Goal: Task Accomplishment & Management: Manage account settings

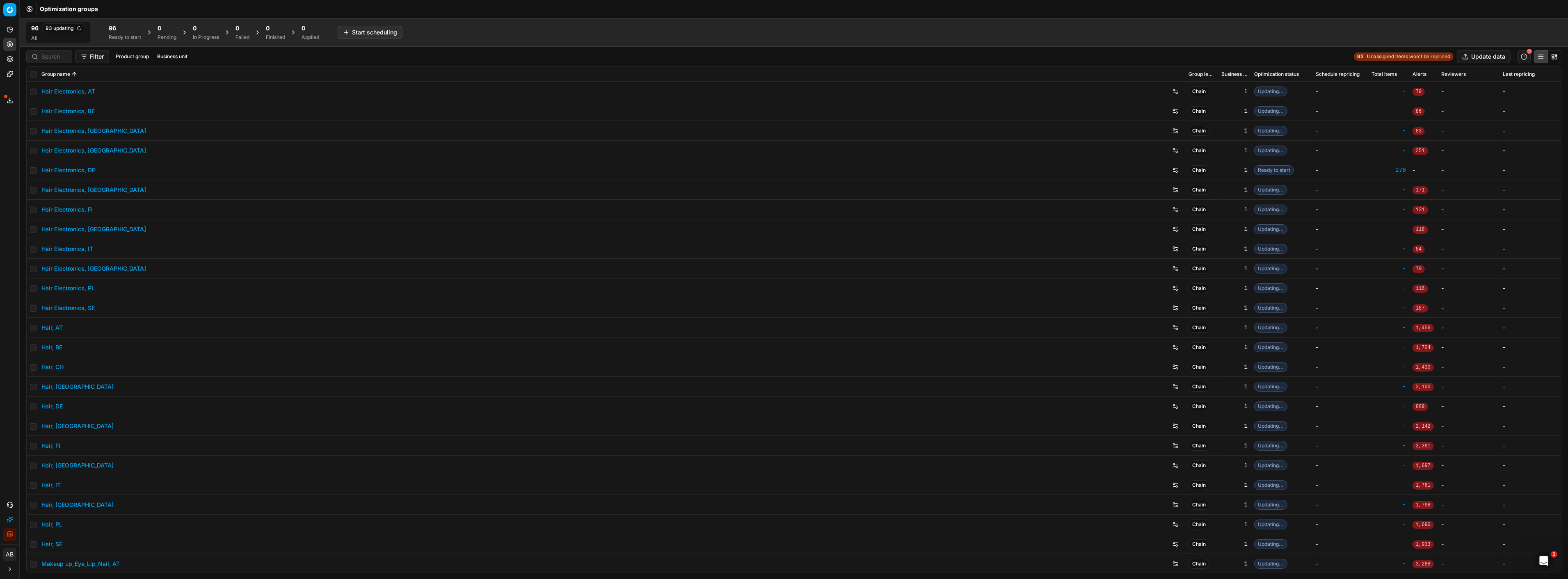
click at [10, 535] on icon "button" at bounding box center [12, 535] width 3 height 2
click at [50, 58] on input at bounding box center [54, 56] width 25 height 8
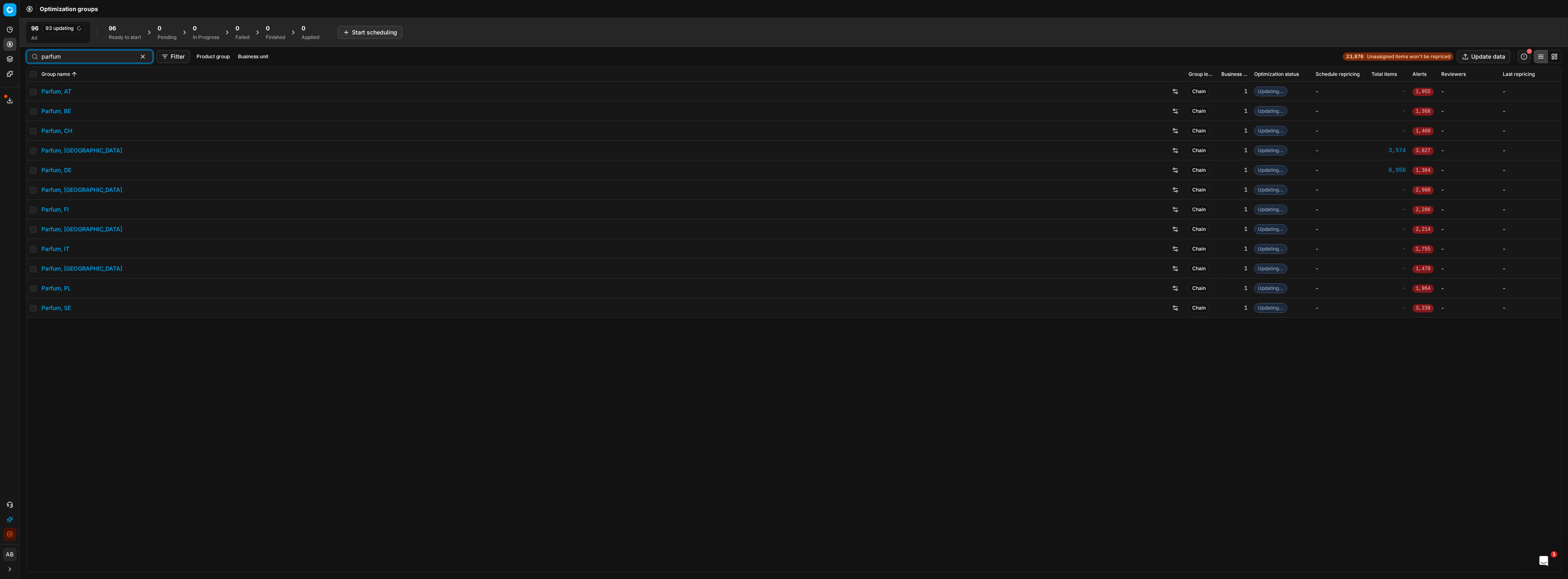
type input "parfum"
click at [62, 169] on link "Parfum, DE" at bounding box center [56, 170] width 30 height 8
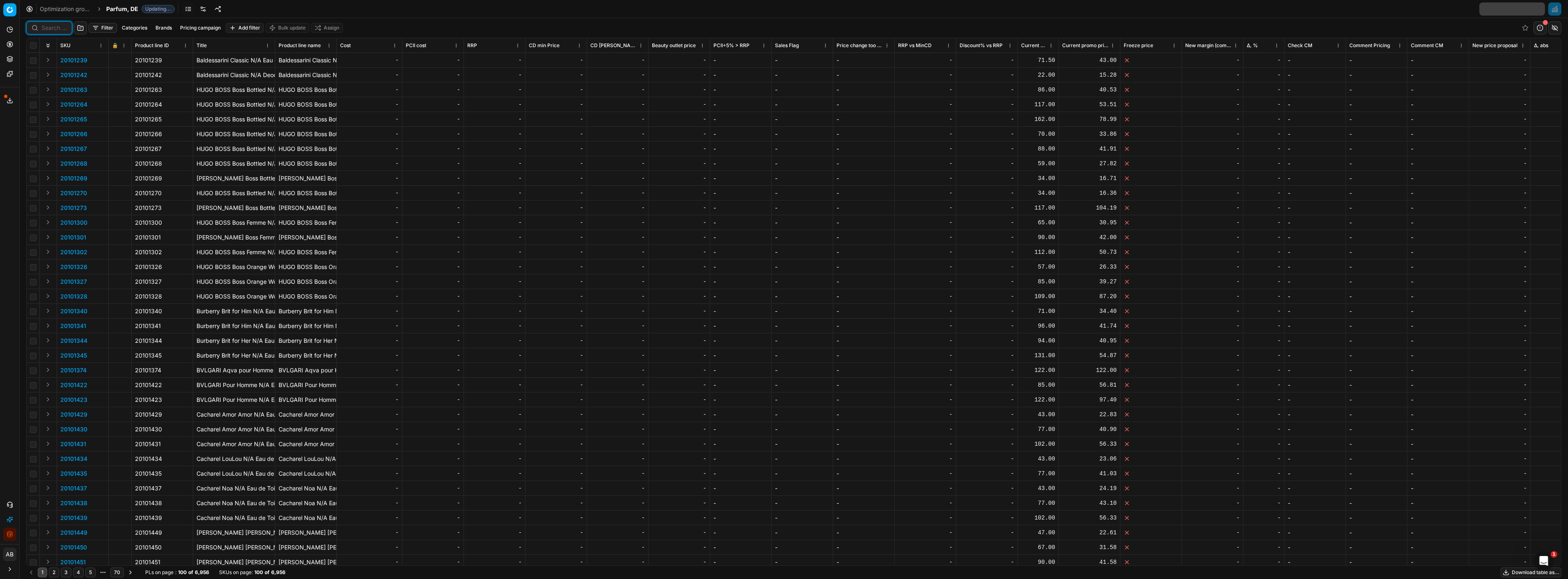
click at [50, 28] on input at bounding box center [54, 28] width 25 height 8
paste input "80069829-100"
type input "80069829-100"
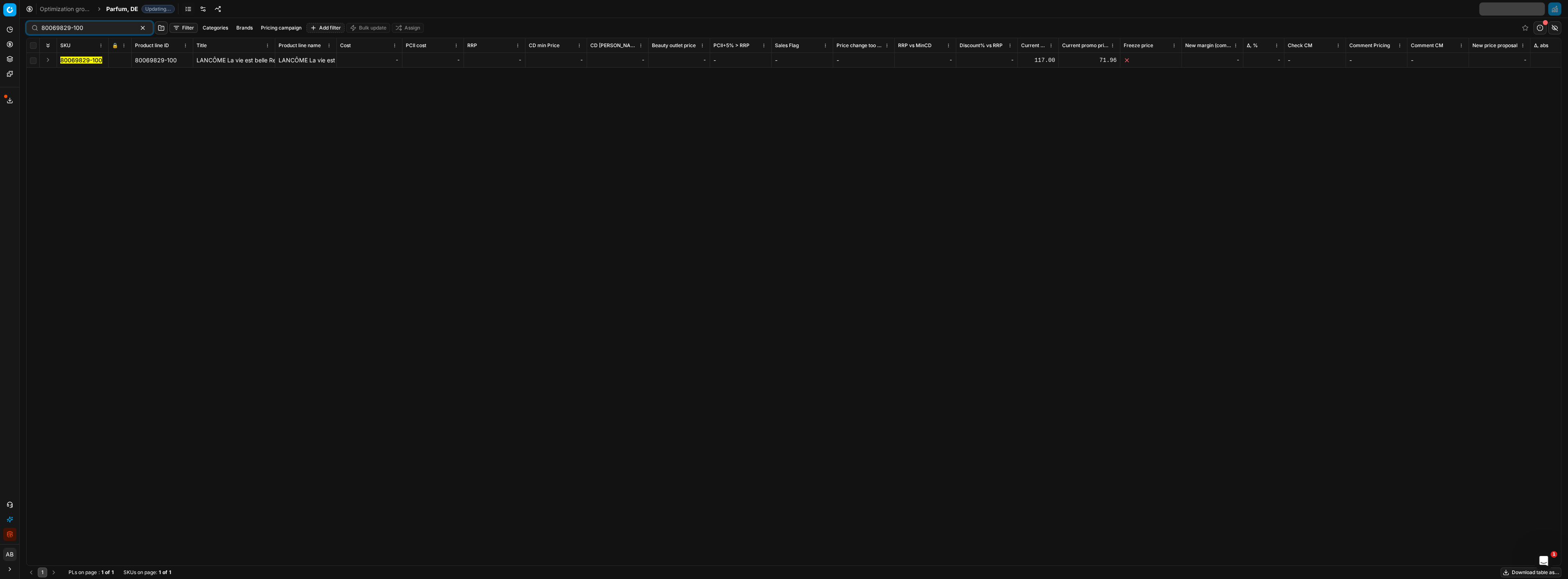
click at [86, 59] on mark "80069829-100" at bounding box center [81, 59] width 42 height 7
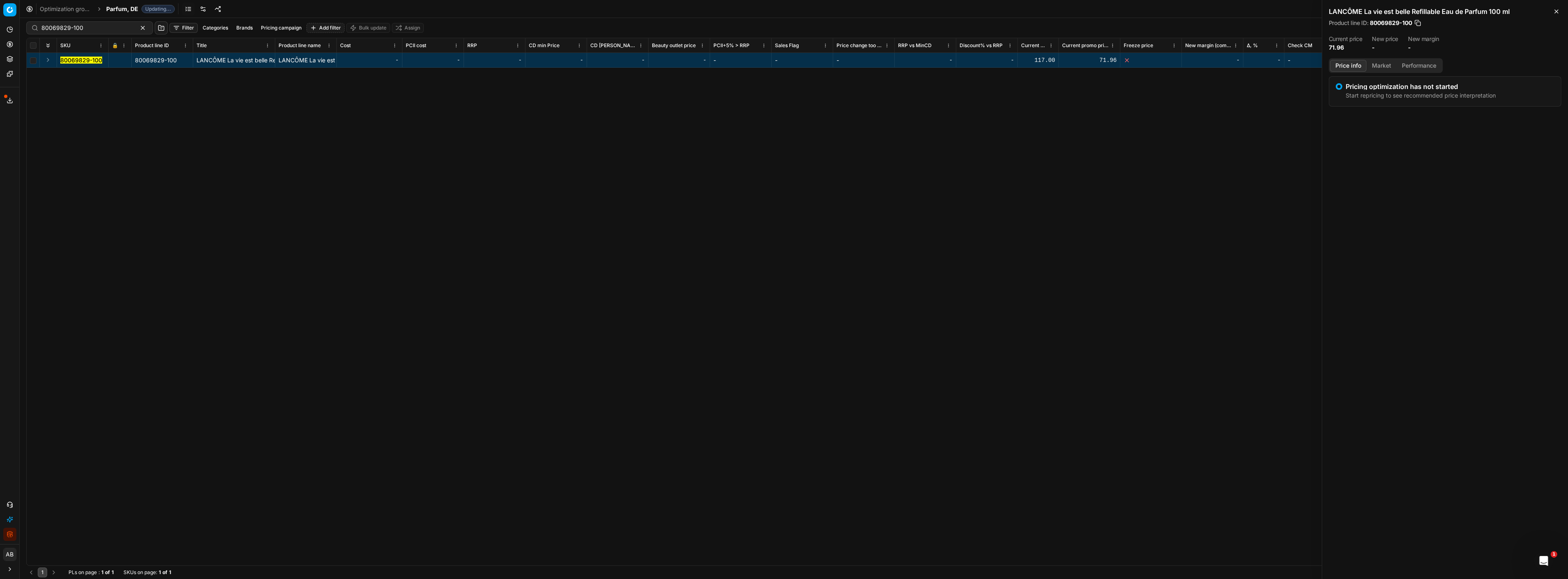
click at [1377, 65] on button "Market" at bounding box center [1382, 65] width 30 height 12
click at [1346, 118] on div "80069829-100" at bounding box center [1358, 119] width 48 height 8
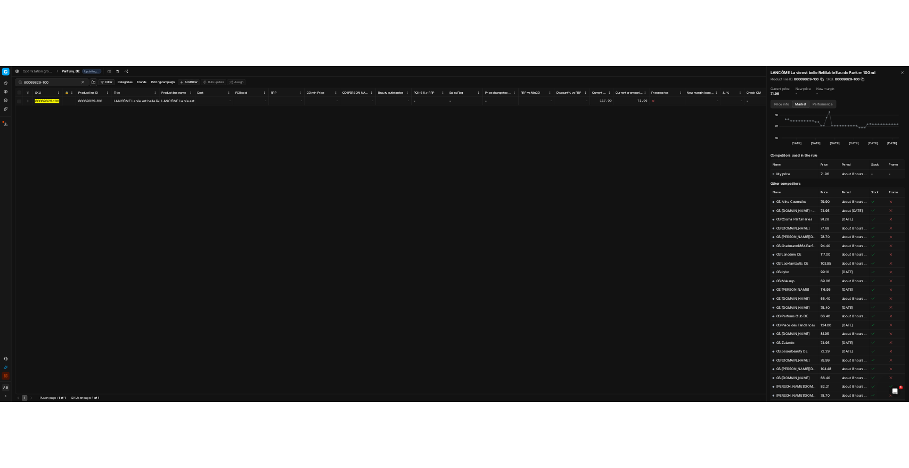
scroll to position [180, 0]
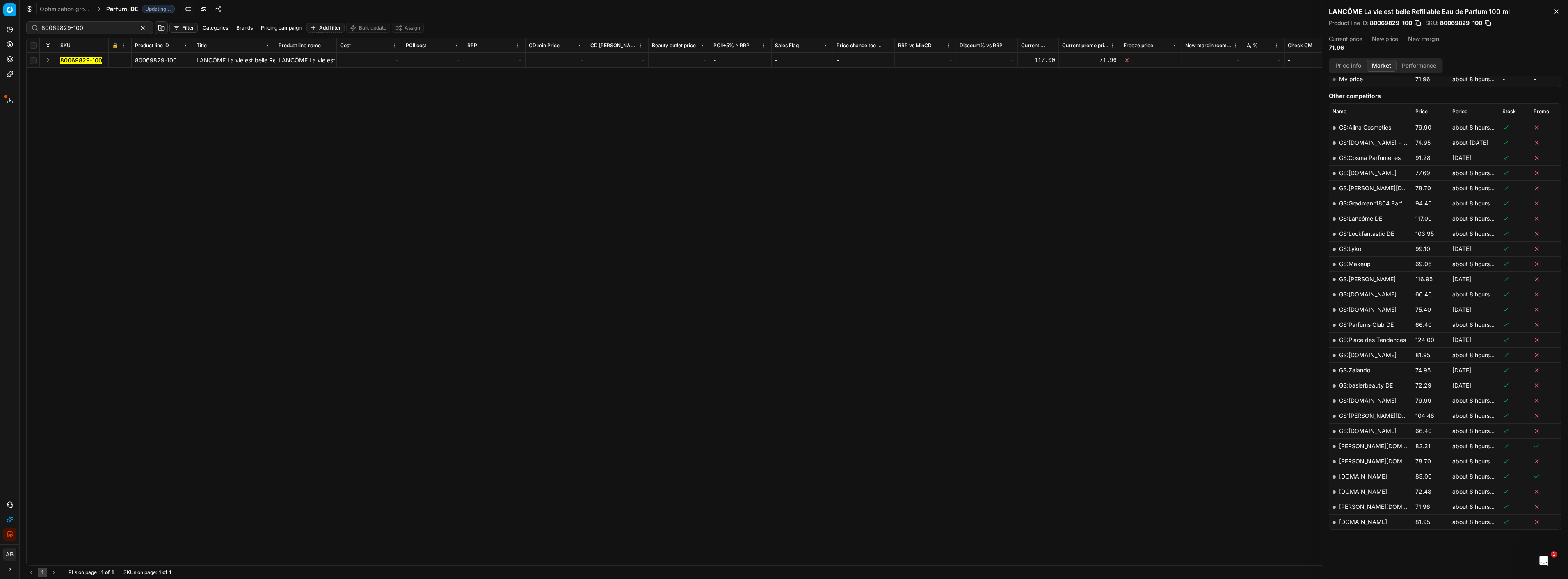
click at [1358, 507] on link "[PERSON_NAME][DOMAIN_NAME]" at bounding box center [1387, 506] width 96 height 7
click at [1378, 493] on link "[DOMAIN_NAME]" at bounding box center [1363, 491] width 48 height 7
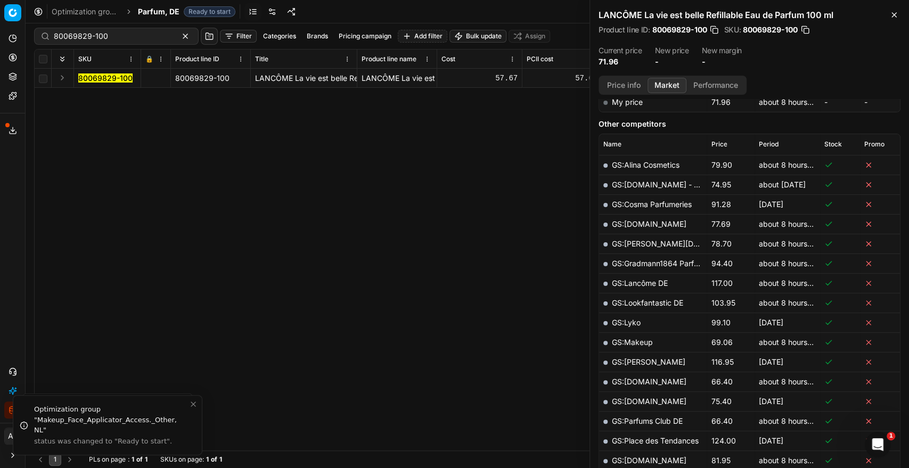
scroll to position [177, 0]
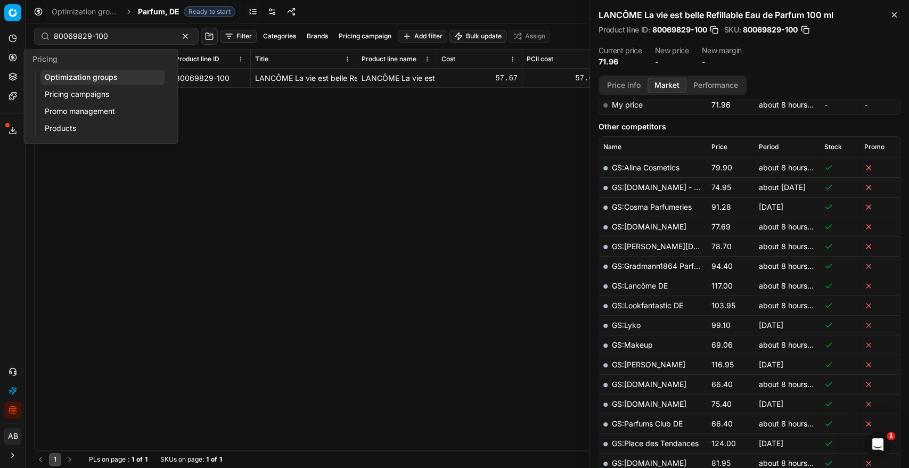
click at [6, 59] on button "Pricing" at bounding box center [12, 57] width 17 height 17
click at [88, 92] on link "Pricing campaigns" at bounding box center [102, 94] width 124 height 15
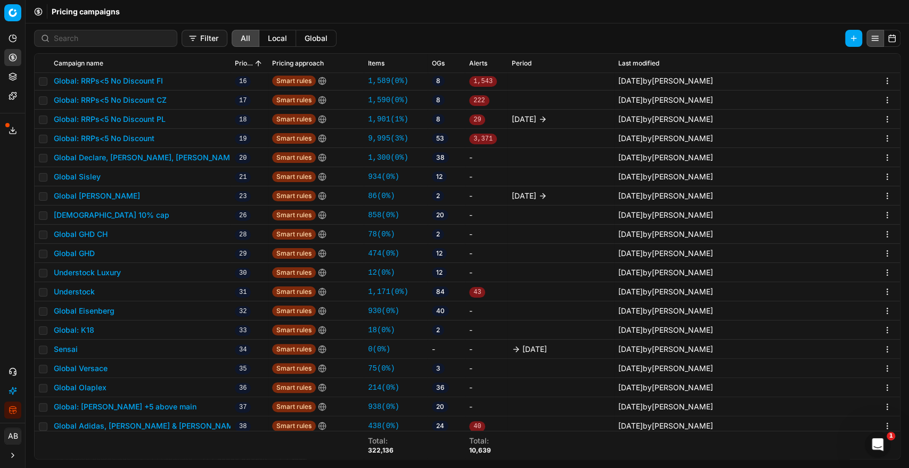
scroll to position [332, 0]
click at [79, 329] on button "Global: K18" at bounding box center [74, 329] width 40 height 11
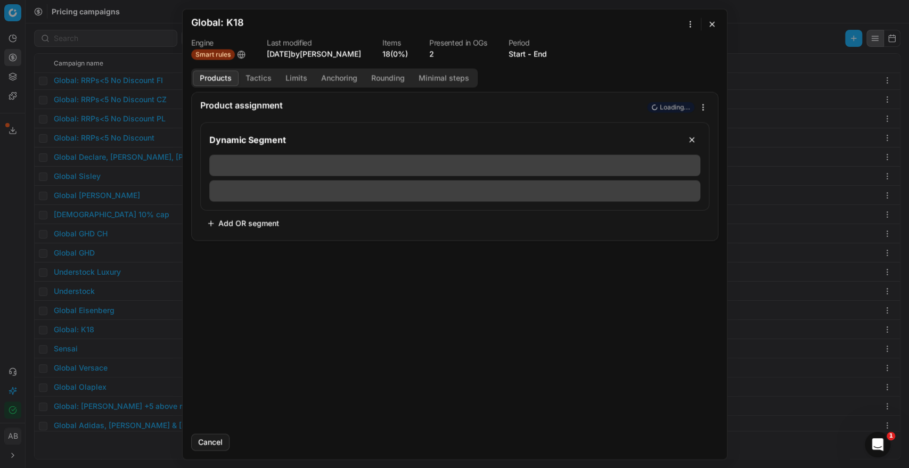
click at [262, 73] on button "Tactics" at bounding box center [259, 77] width 40 height 15
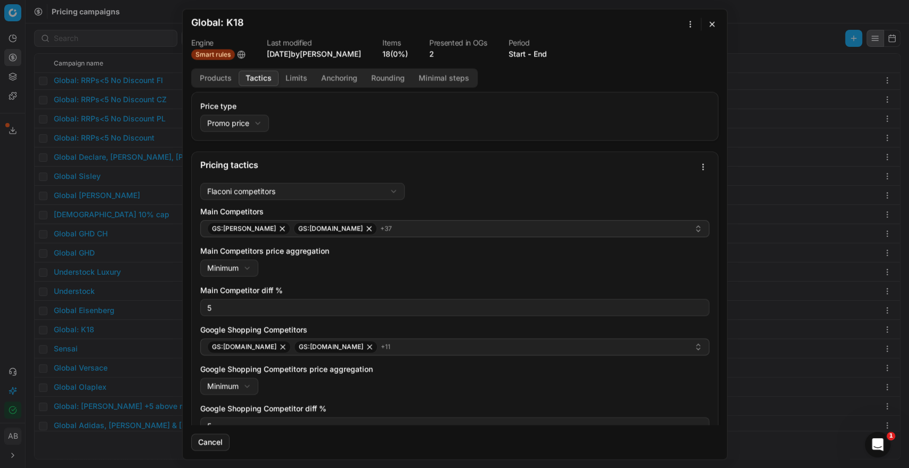
click at [228, 74] on button "Products" at bounding box center [216, 77] width 46 height 15
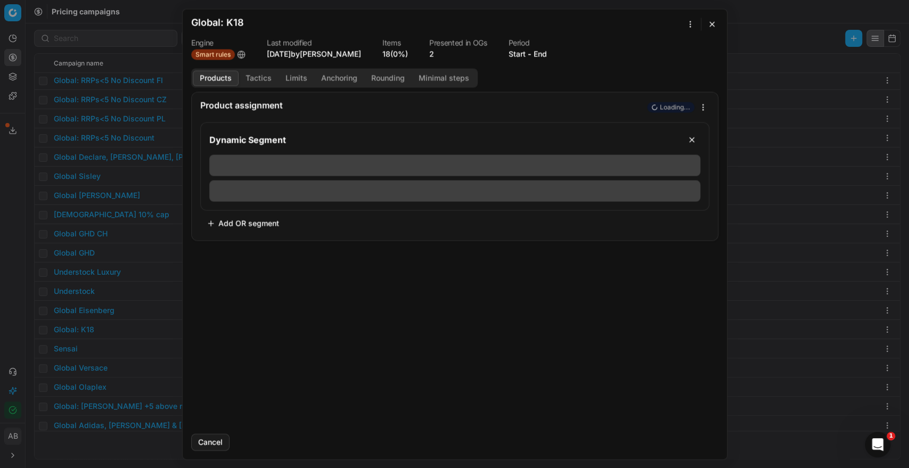
click at [265, 79] on button "Tactics" at bounding box center [259, 77] width 40 height 15
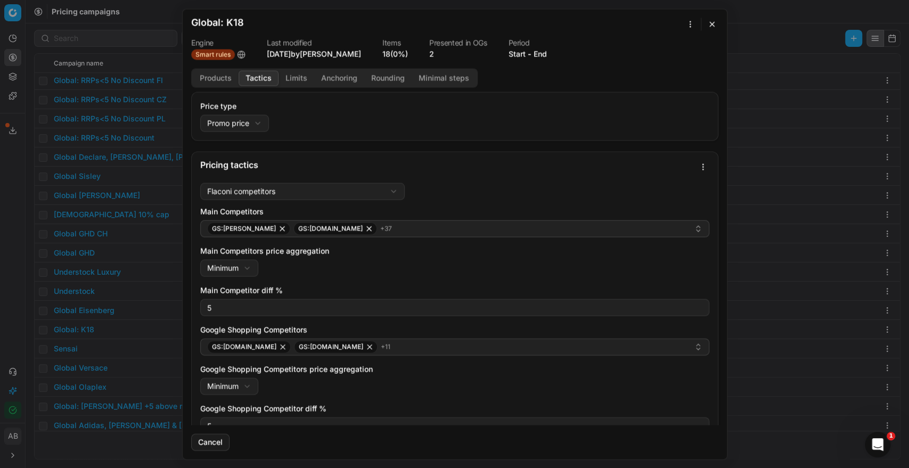
click at [10, 259] on div "We are saving PC settings. Please wait, it should take a few minutes Global: K1…" at bounding box center [454, 234] width 909 height 468
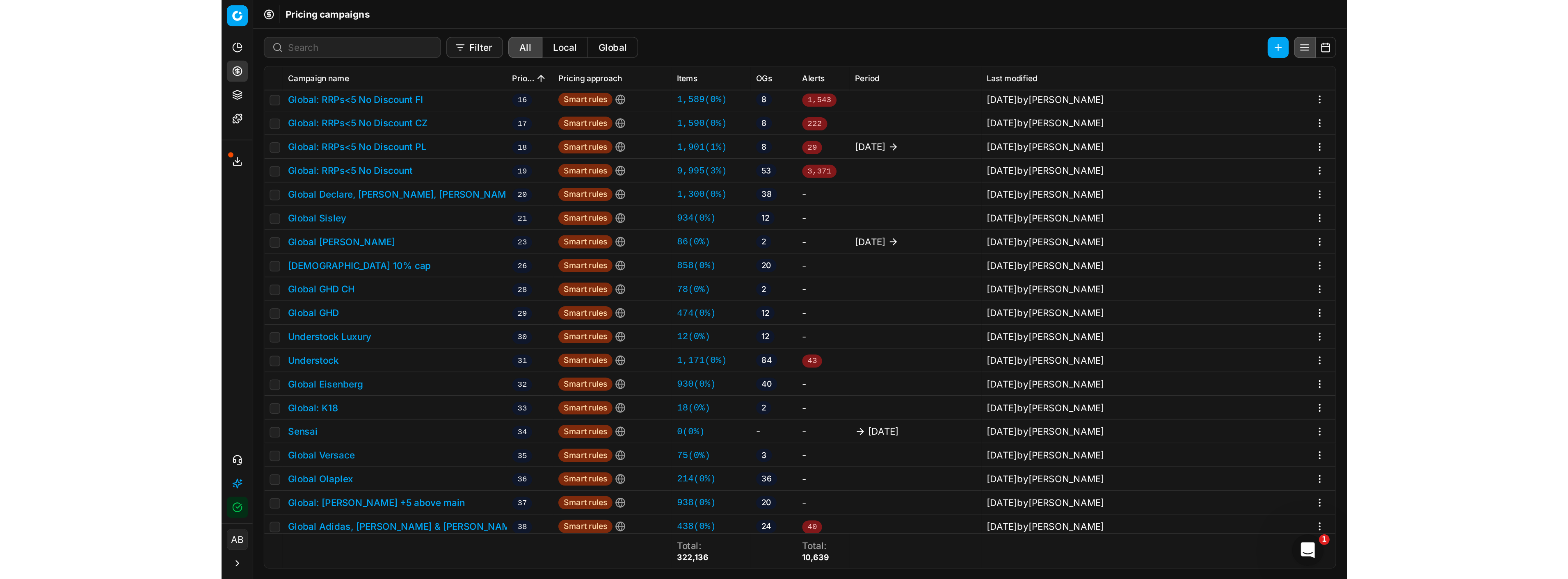
scroll to position [261, 0]
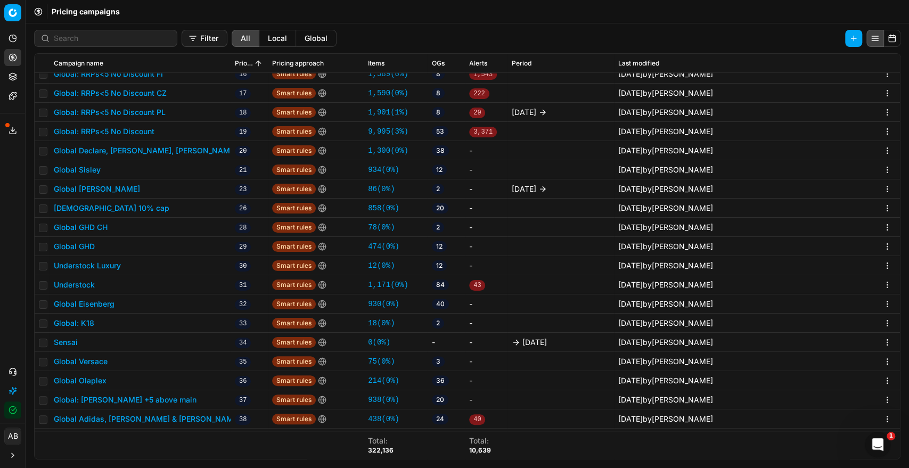
click at [94, 380] on button "Global Olaplex" at bounding box center [80, 380] width 53 height 11
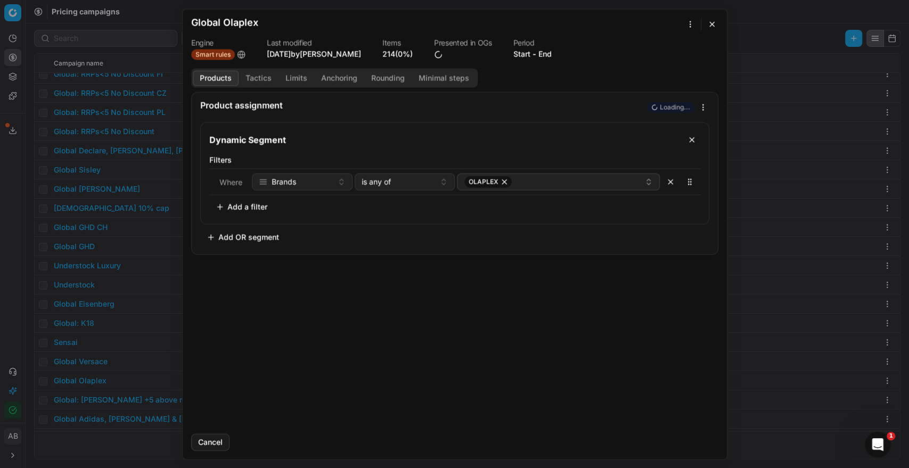
click at [257, 84] on button "Tactics" at bounding box center [259, 77] width 40 height 15
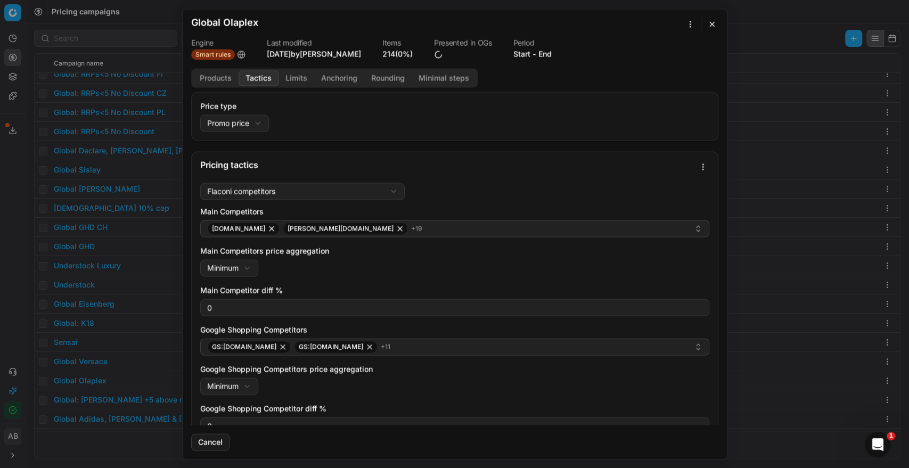
click at [0, 281] on div "We are saving PC settings. Please wait, it should take a few minutes Global Ola…" at bounding box center [454, 234] width 909 height 468
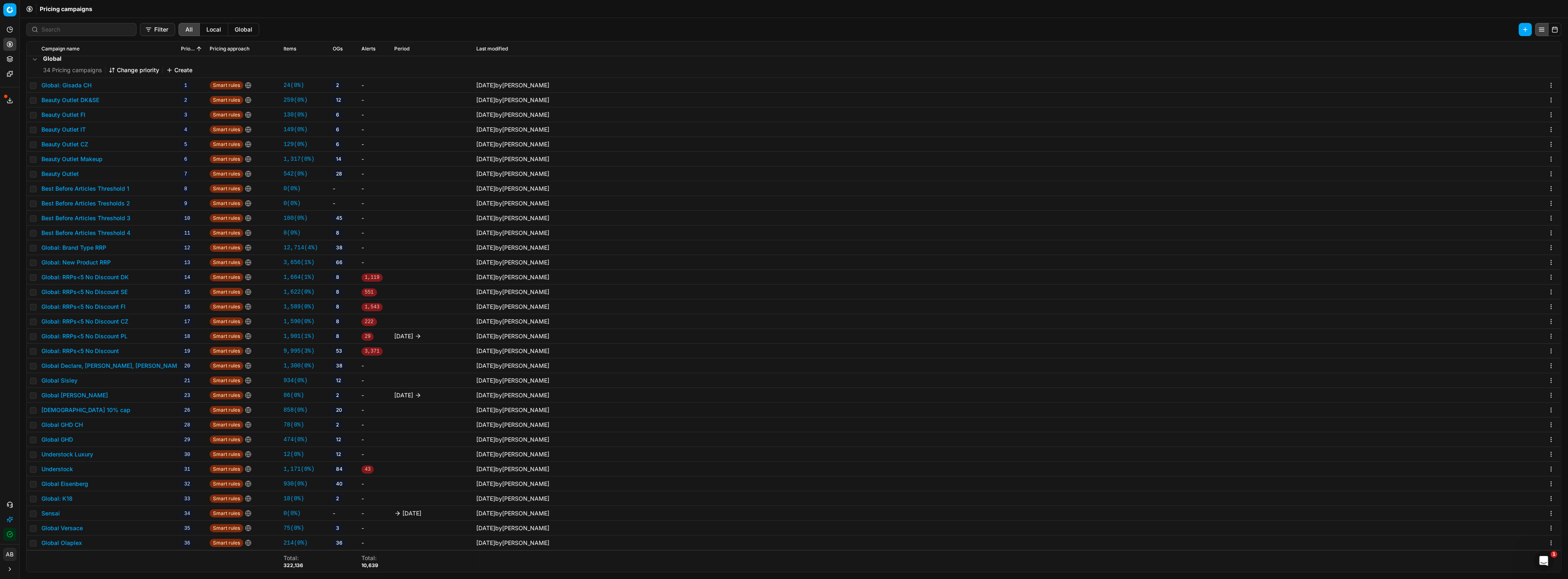
scroll to position [62, 0]
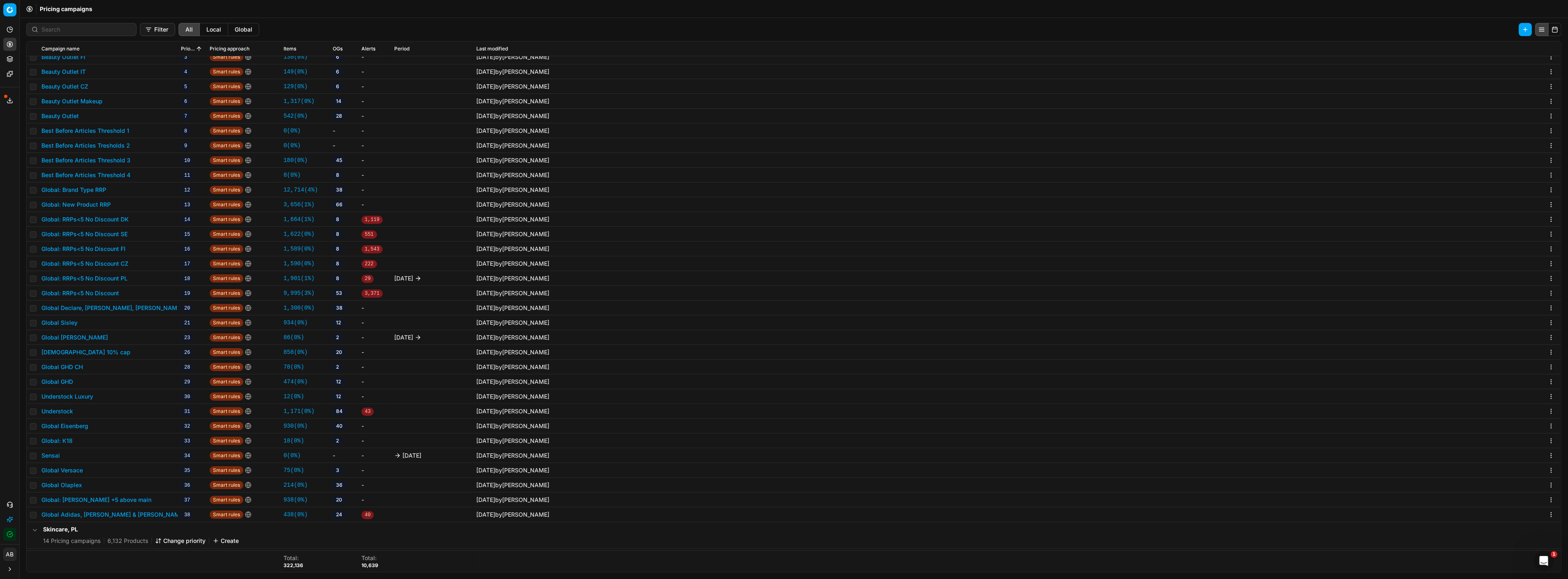
click at [65, 485] on button "Global Olaplex" at bounding box center [62, 485] width 41 height 8
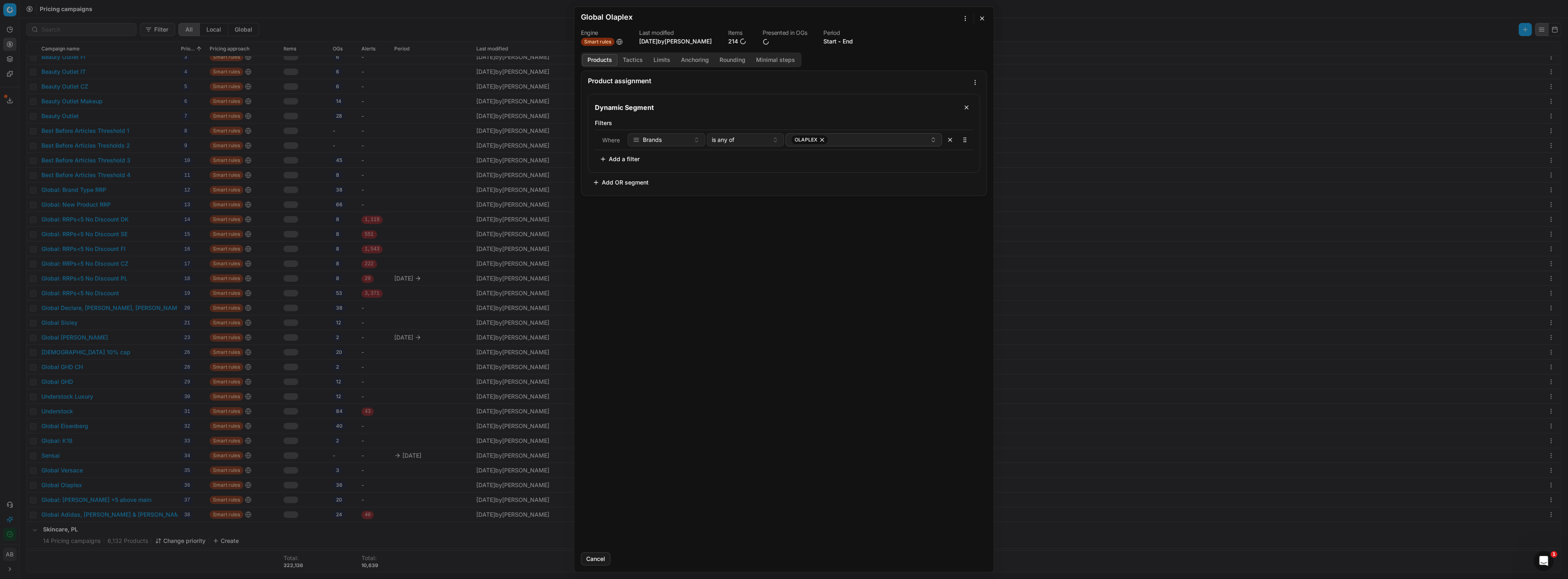
click at [631, 62] on button "Tactics" at bounding box center [633, 59] width 31 height 12
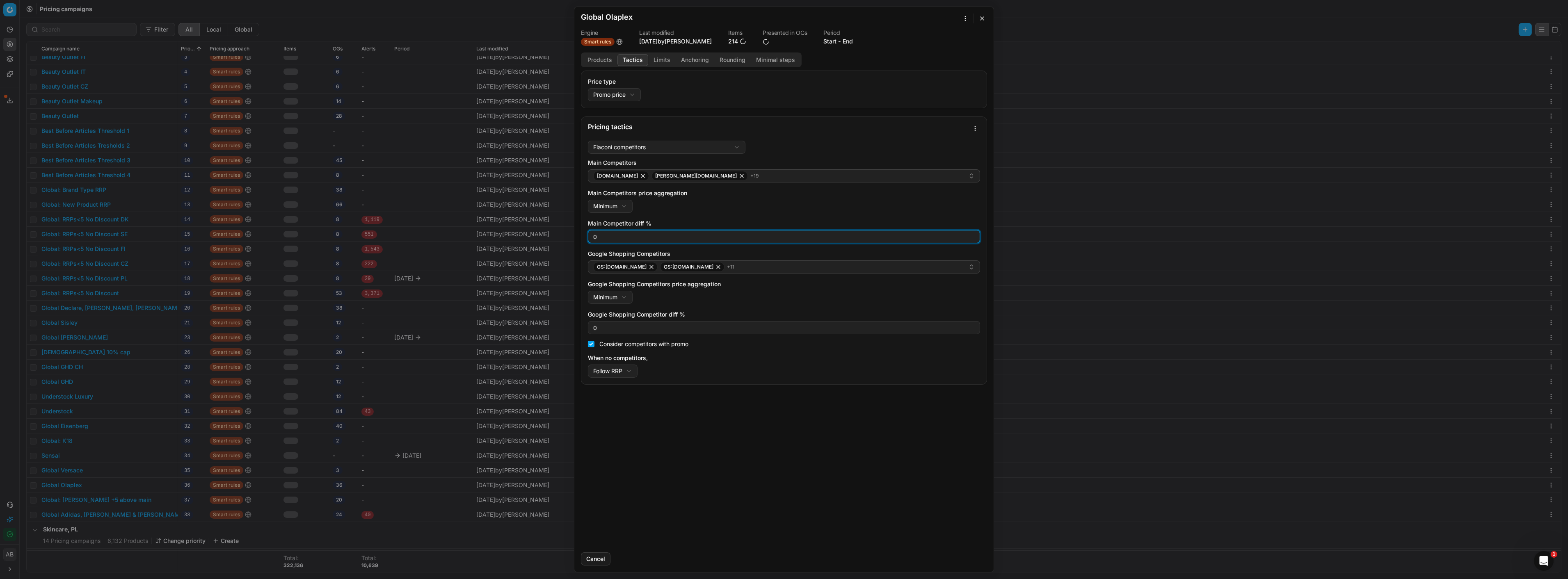
click at [639, 235] on input "0" at bounding box center [784, 236] width 384 height 12
type input "5"
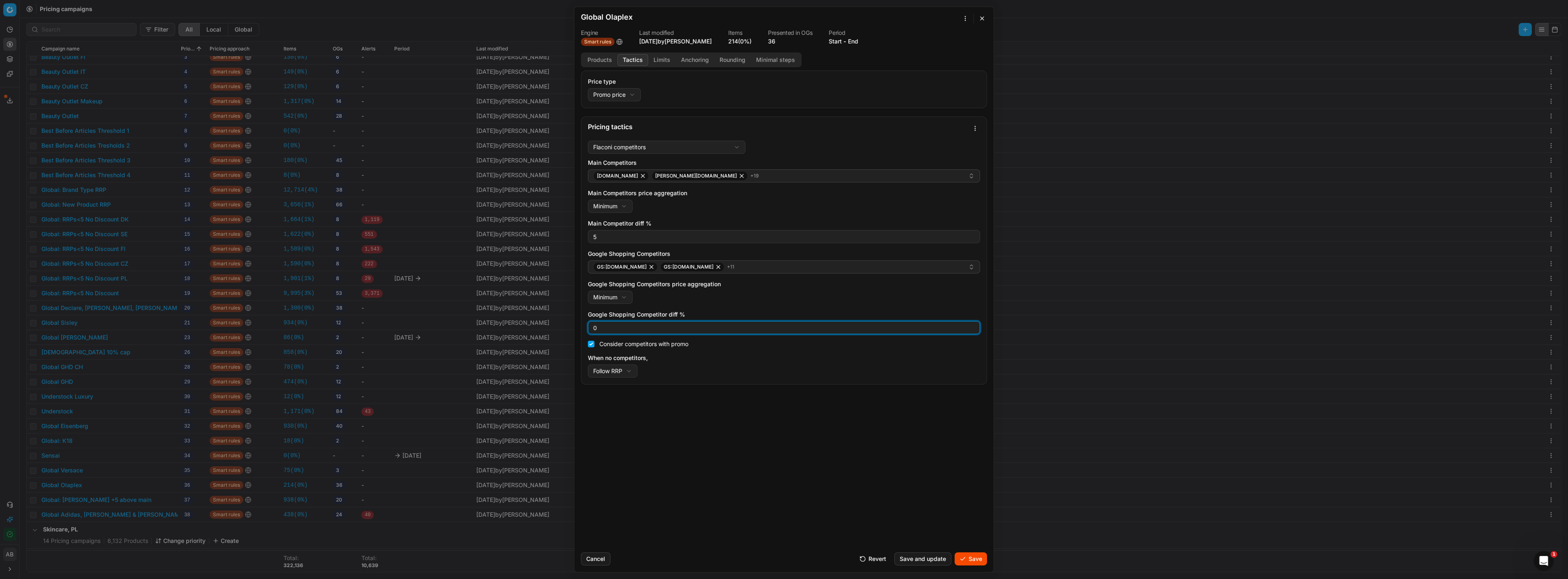
click at [599, 328] on input "0" at bounding box center [784, 327] width 384 height 12
type input "5"
click at [932, 561] on button "Save and update" at bounding box center [923, 558] width 57 height 13
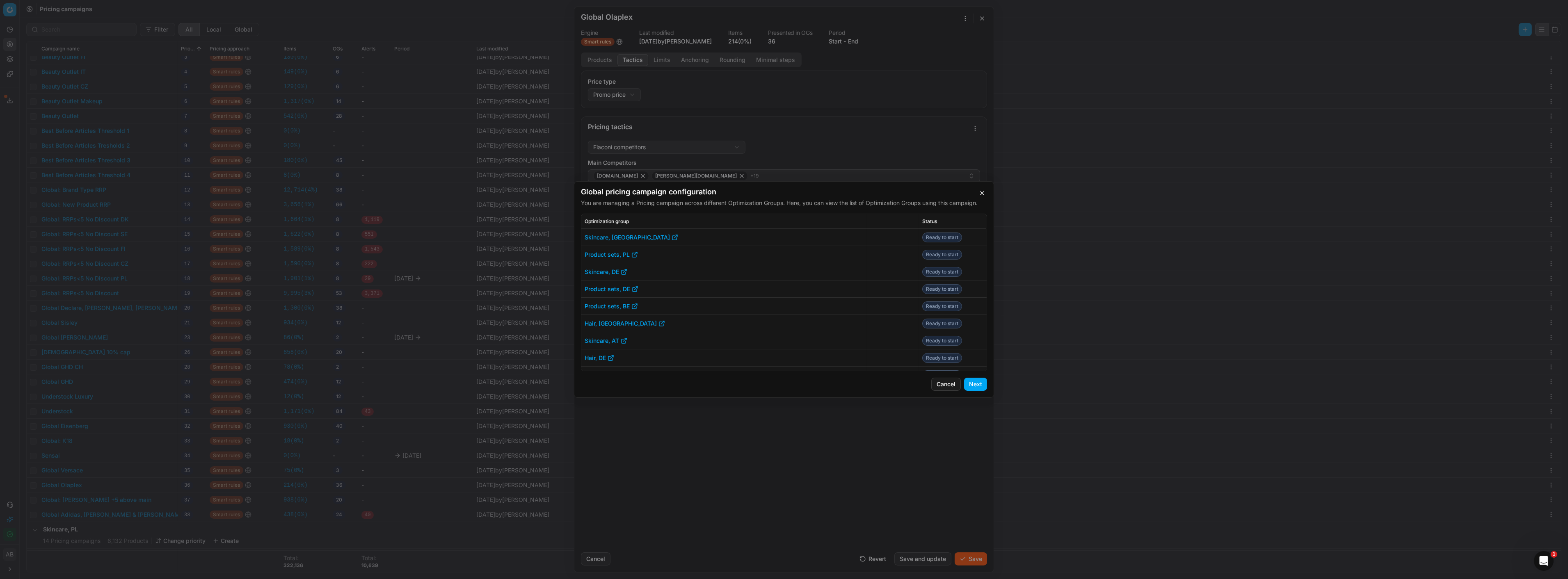
click at [967, 383] on button "Next" at bounding box center [975, 383] width 23 height 13
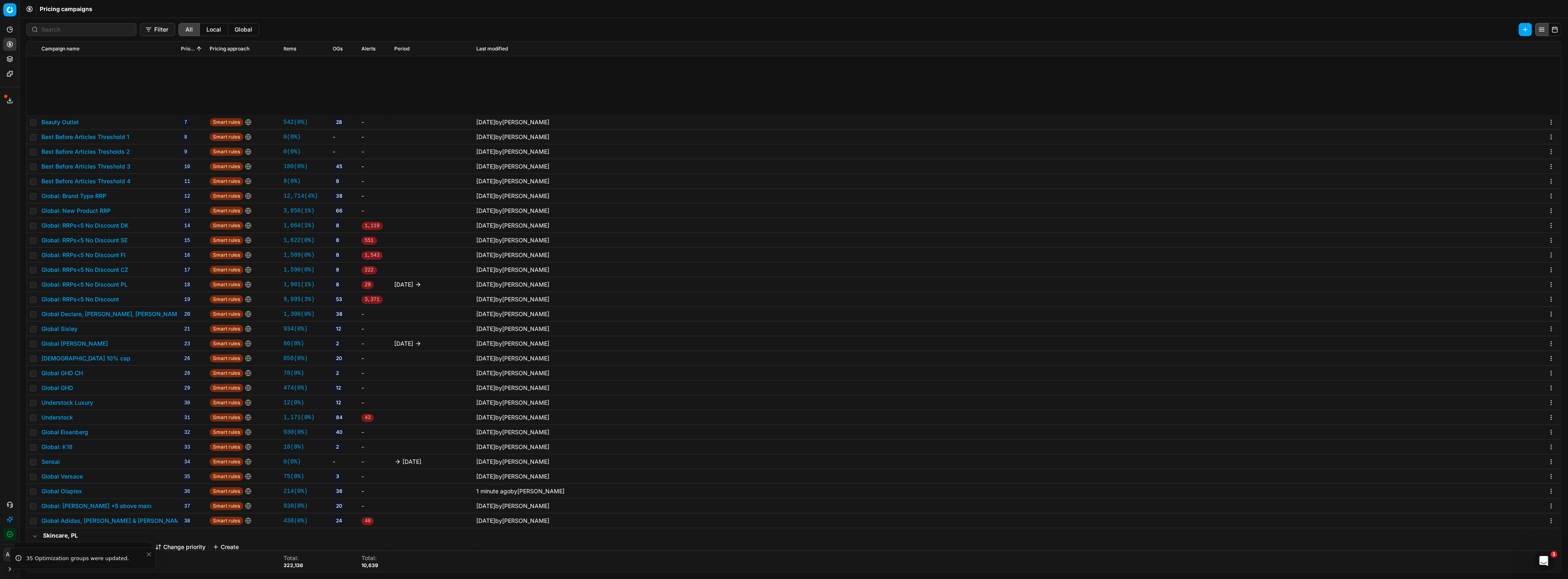
scroll to position [140, 0]
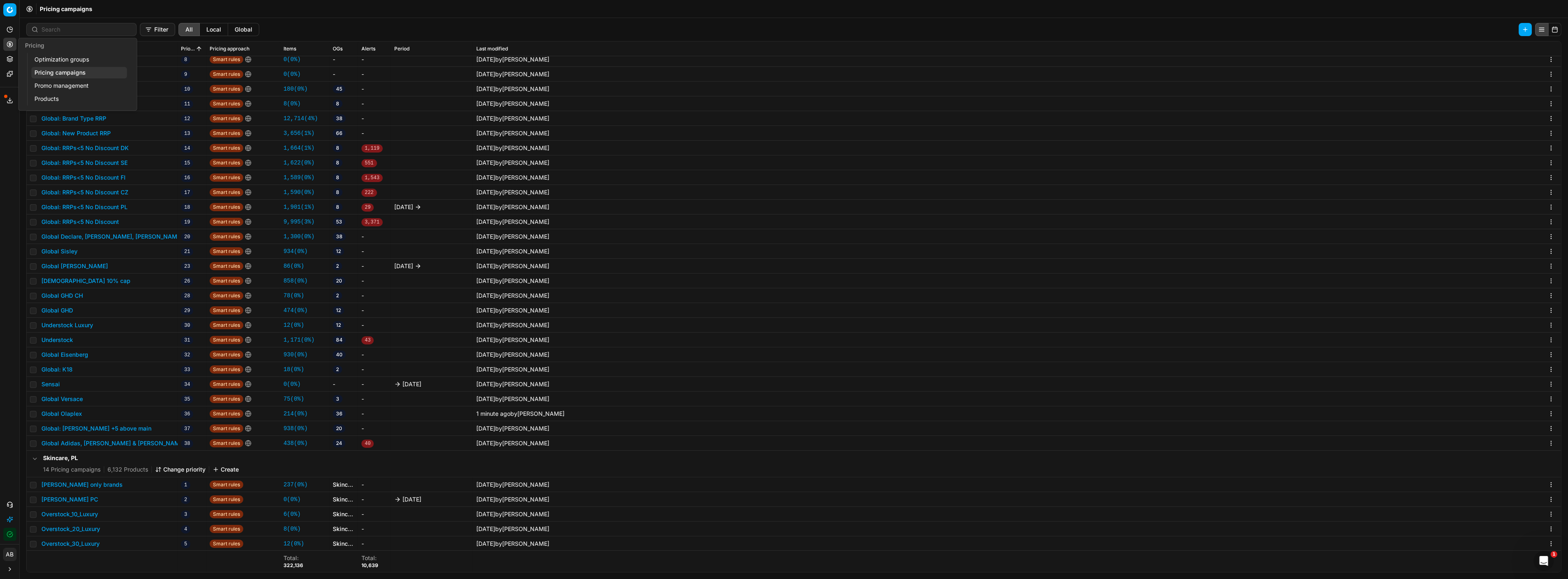
click at [56, 76] on link "Pricing campaigns" at bounding box center [79, 72] width 96 height 12
click at [55, 54] on link "Optimization groups" at bounding box center [79, 59] width 96 height 12
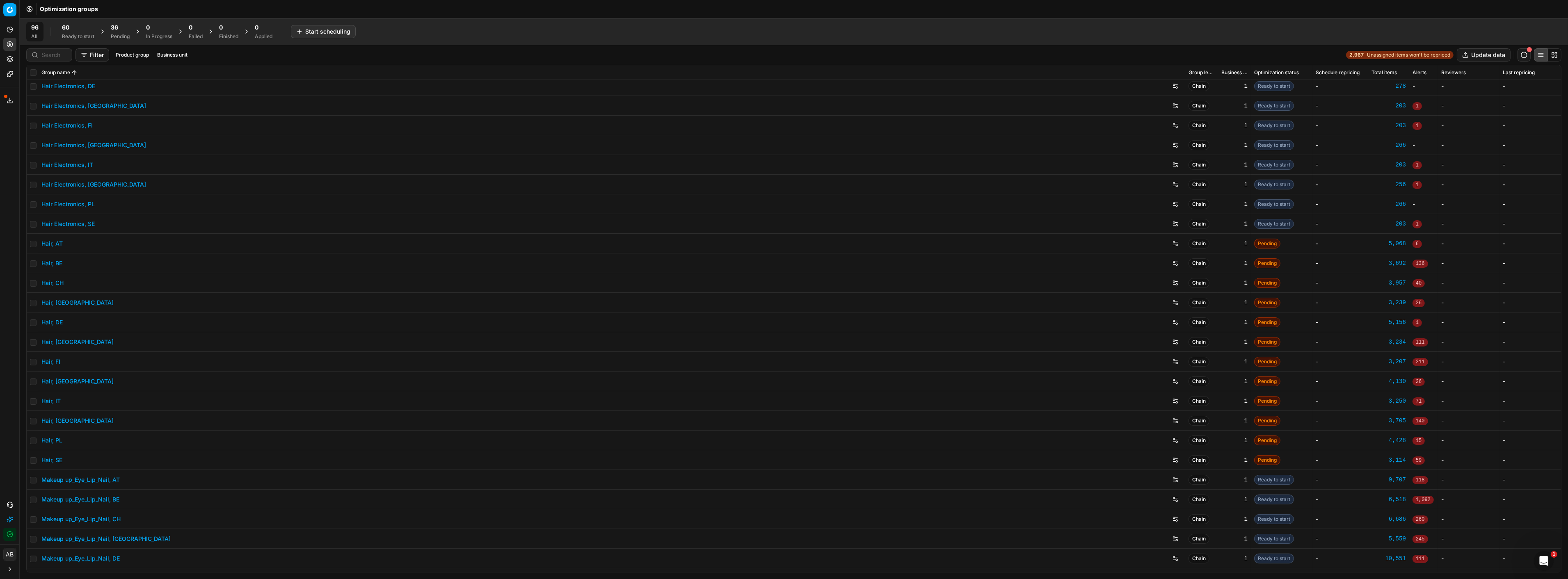
scroll to position [83, 0]
click at [50, 321] on link "Hair, DE" at bounding box center [52, 322] width 22 height 8
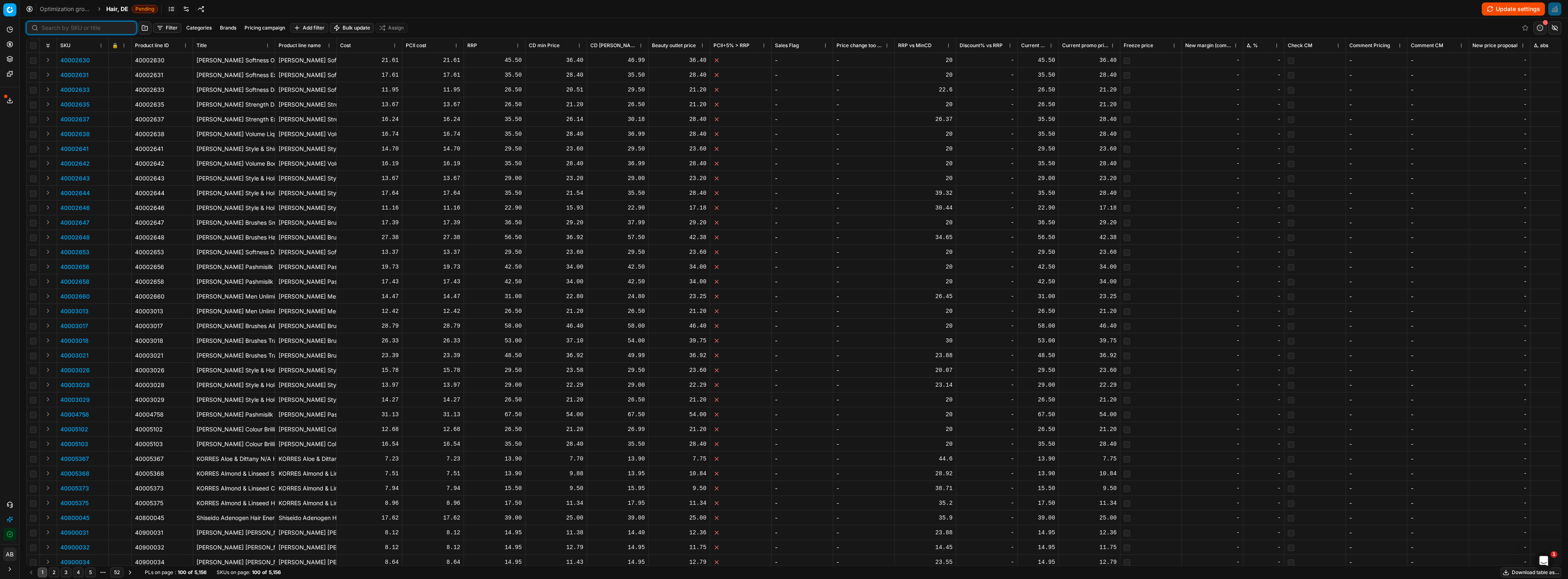
click at [48, 32] on input at bounding box center [86, 28] width 90 height 8
paste input "80074845-0011675"
type input "80074845-0011675"
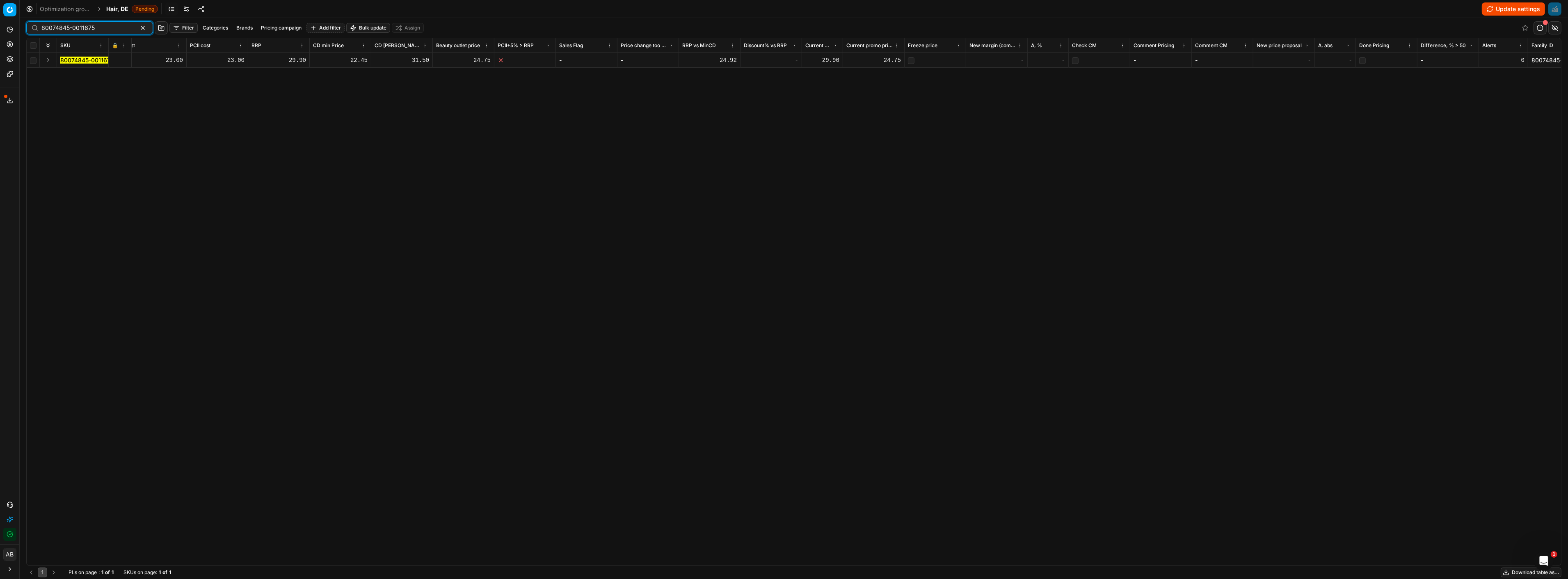
scroll to position [0, 217]
click at [138, 27] on button "button" at bounding box center [143, 28] width 10 height 10
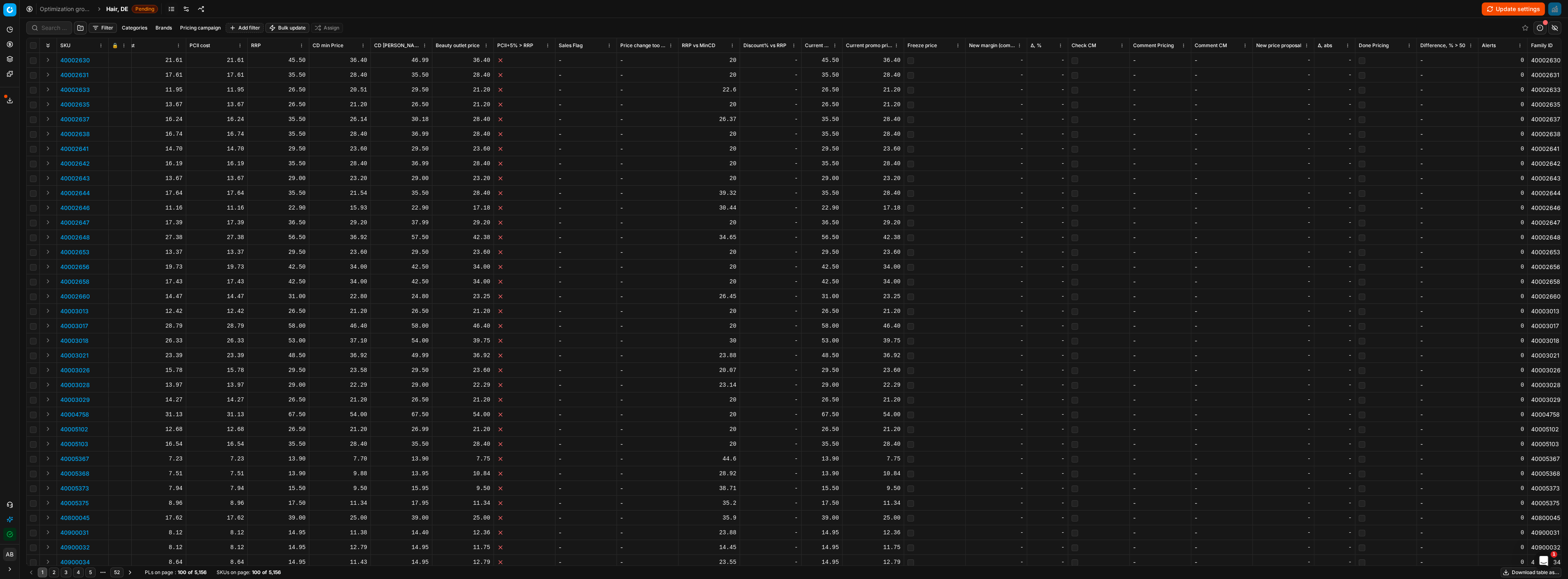
click at [105, 22] on div "Filter Categories Brands Pricing campaign Add filter Bulk update Assign" at bounding box center [794, 28] width 1536 height 20
click at [97, 21] on div "Filter Categories Brands Pricing campaign Add filter Bulk update Assign" at bounding box center [794, 28] width 1536 height 20
click at [106, 33] on div "Filter Categories Brands Pricing campaign Add filter Bulk update Assign" at bounding box center [794, 28] width 1536 height 20
click at [109, 29] on button "Filter" at bounding box center [102, 28] width 29 height 10
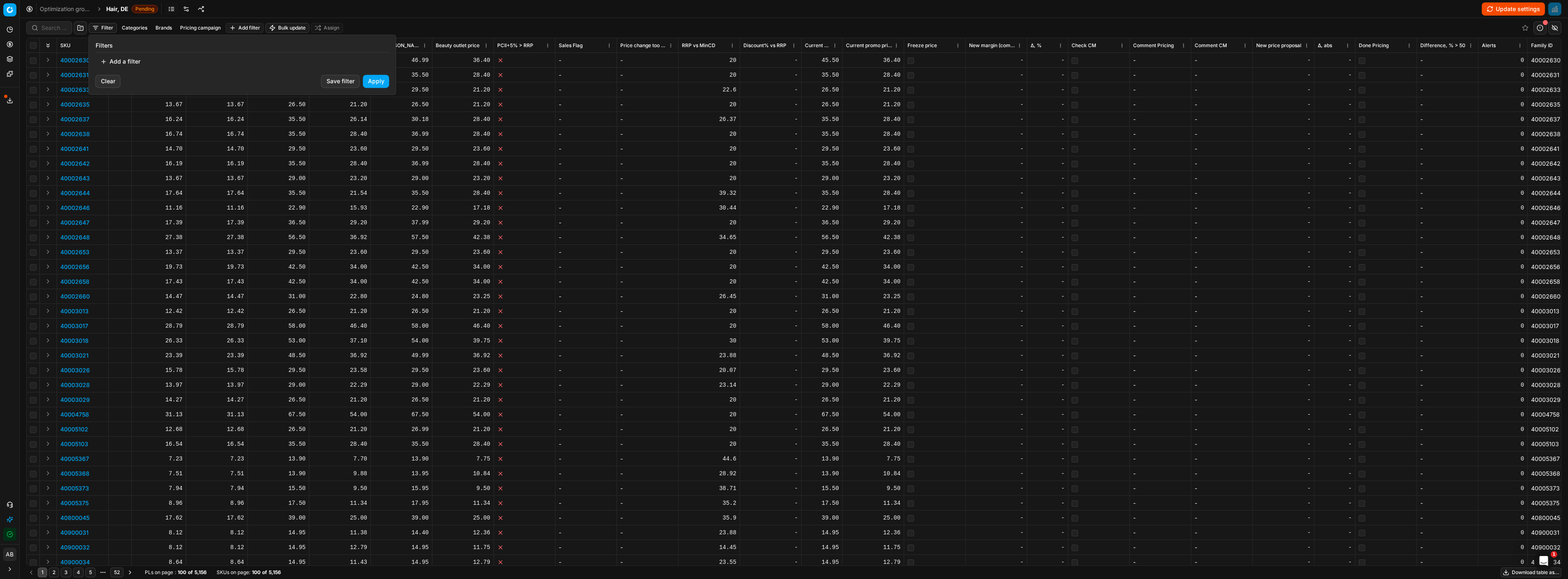
click at [116, 55] on button "Add a filter" at bounding box center [120, 61] width 49 height 13
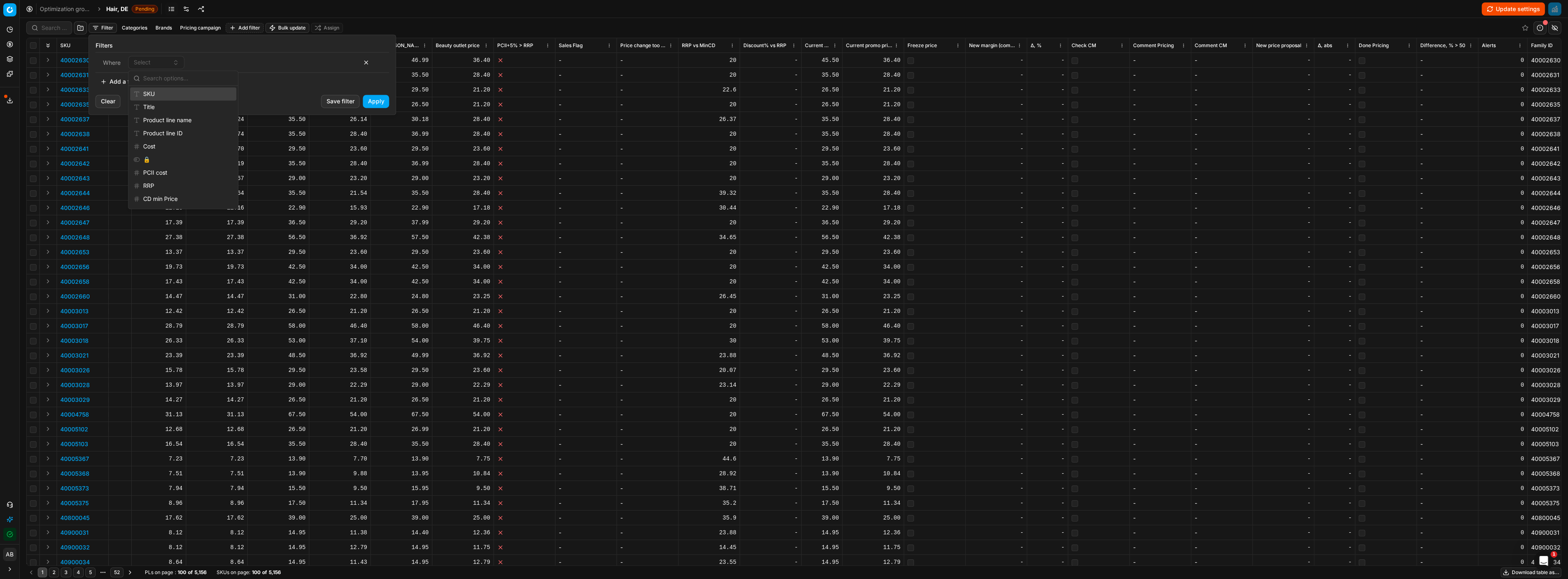
click at [165, 28] on html "Pricing platform Analytics Pricing Product portfolio Templates Export service 2…" at bounding box center [784, 290] width 1568 height 579
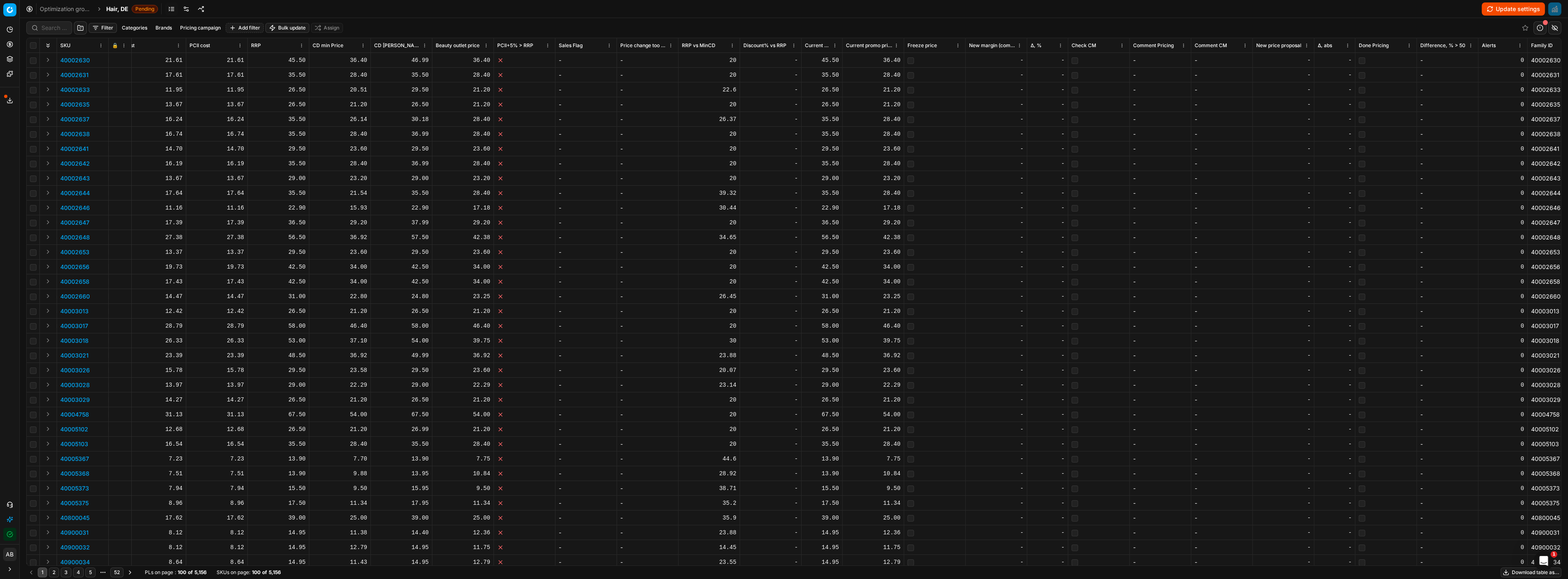
click at [165, 28] on button "Brands" at bounding box center [164, 28] width 23 height 10
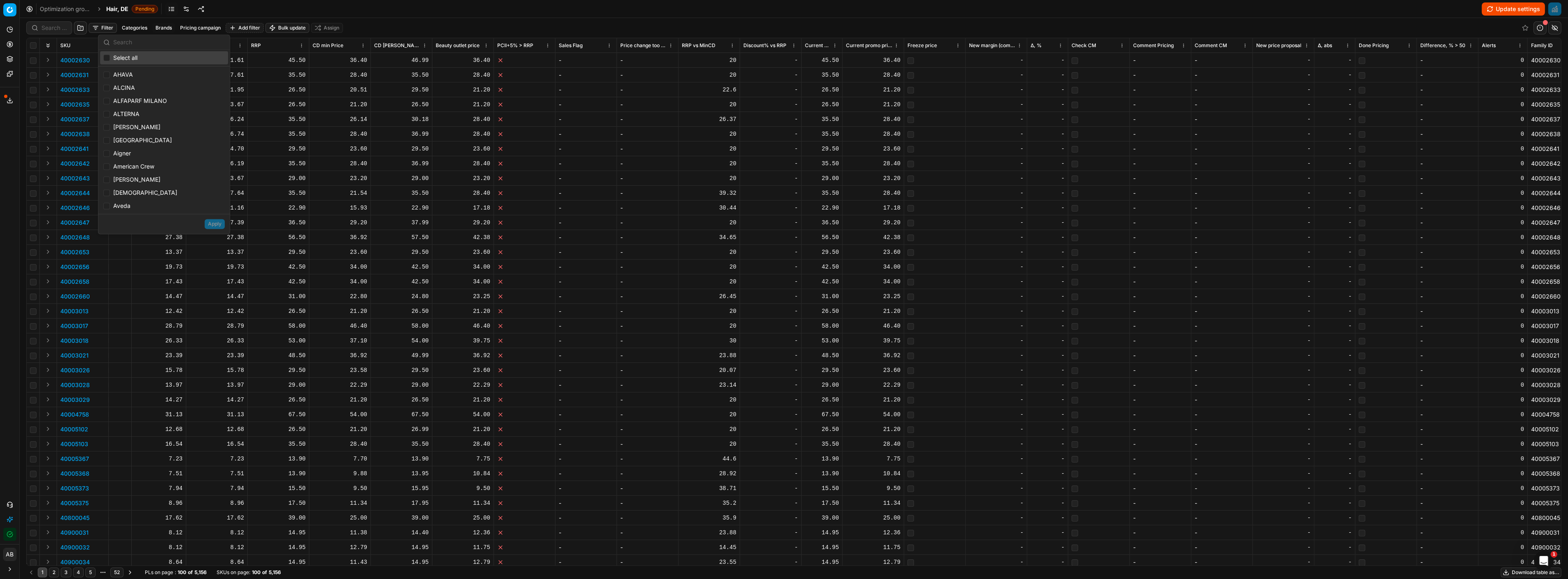
click at [141, 45] on input "text" at bounding box center [169, 42] width 112 height 16
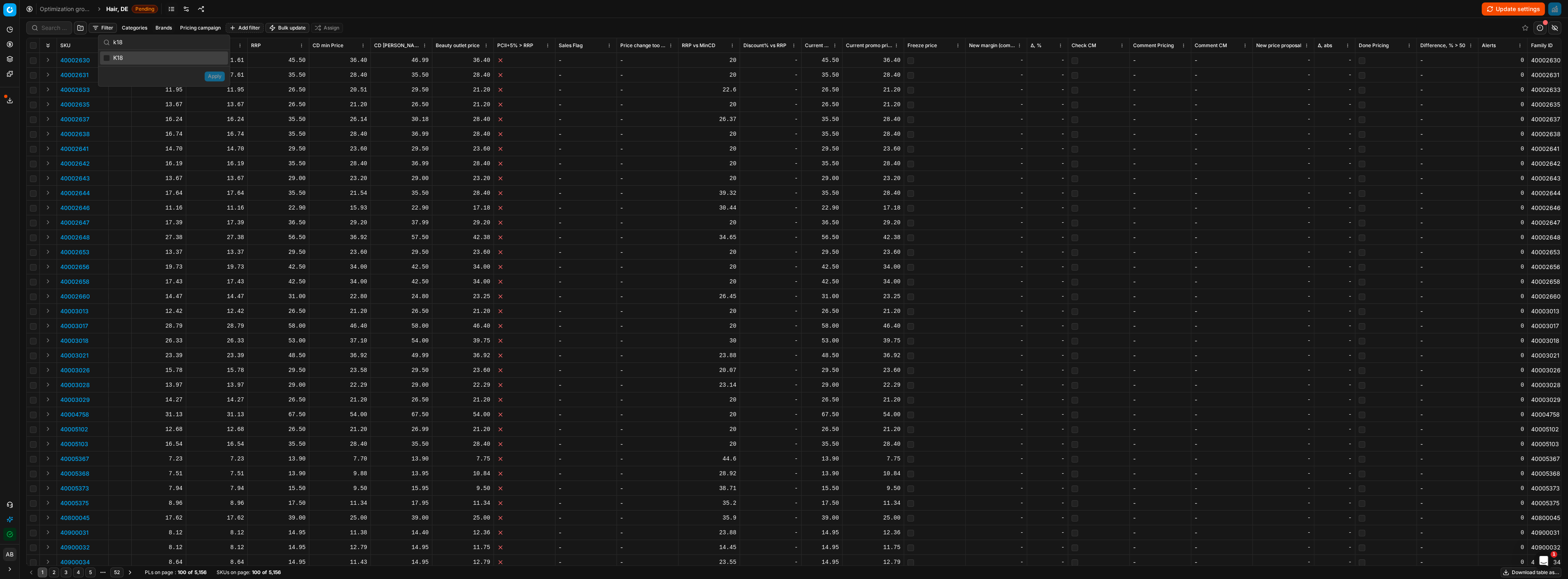
type input "k18"
click at [105, 60] on input "Suggestions" at bounding box center [106, 58] width 7 height 7
checkbox input "true"
click at [213, 75] on button "Apply" at bounding box center [215, 76] width 20 height 10
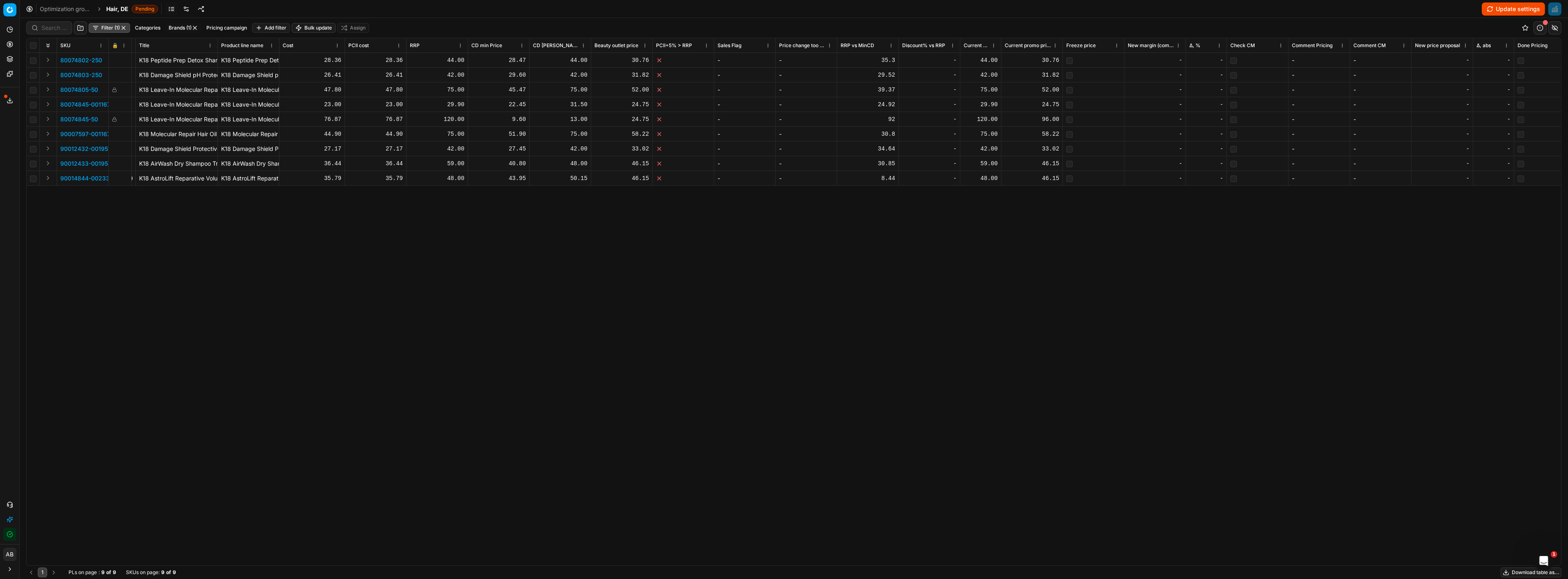
scroll to position [0, 54]
click at [1054, 89] on div "52.00" at bounding box center [1036, 89] width 55 height 8
type input "5"
type input "55"
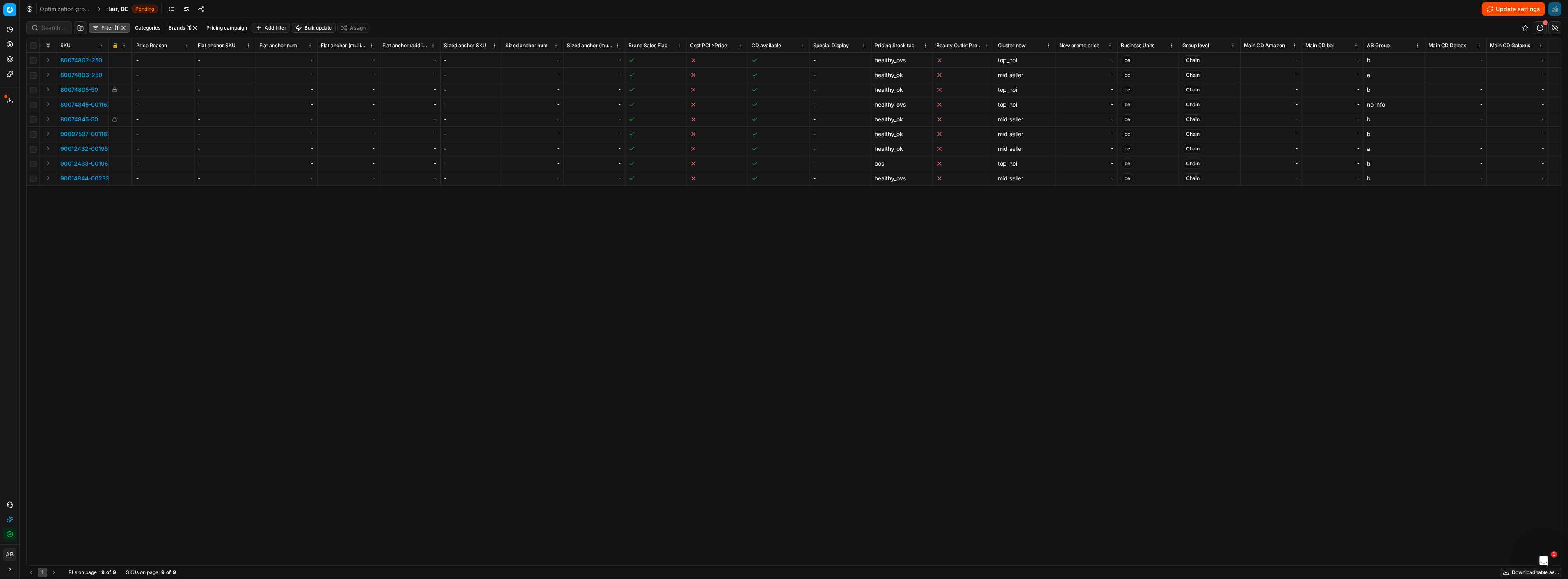
click at [1090, 92] on div "-" at bounding box center [1086, 89] width 55 height 8
type input "55.00"
click at [1158, 228] on div "SKU 🔒 Product line ID Title Product line name Cost PCII cost RRP CD min Price C…" at bounding box center [794, 302] width 1534 height 527
click at [1503, 6] on button "Update settings" at bounding box center [1513, 8] width 63 height 13
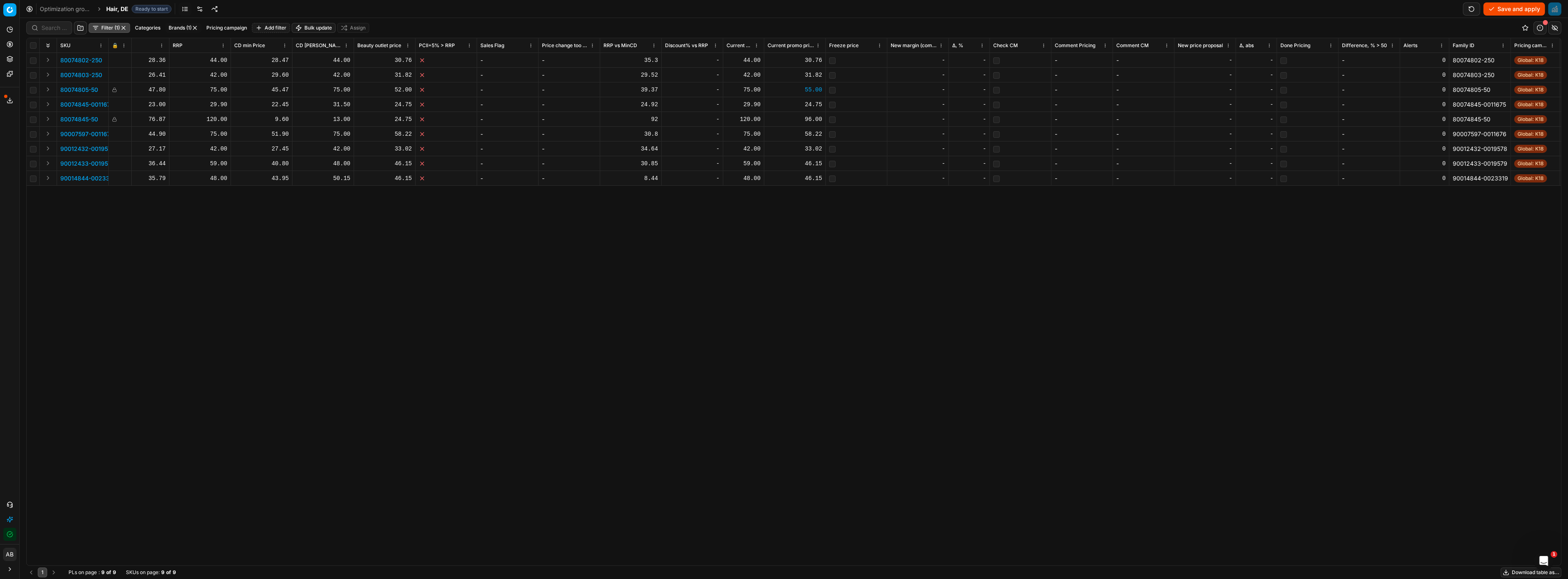
click at [1502, 11] on button "Save and apply" at bounding box center [1514, 8] width 62 height 13
click at [729, 142] on td "42.00" at bounding box center [744, 149] width 41 height 15
click at [55, 79] on li "Pricing campaigns" at bounding box center [79, 72] width 96 height 12
click at [66, 75] on link "Pricing campaigns" at bounding box center [79, 72] width 96 height 12
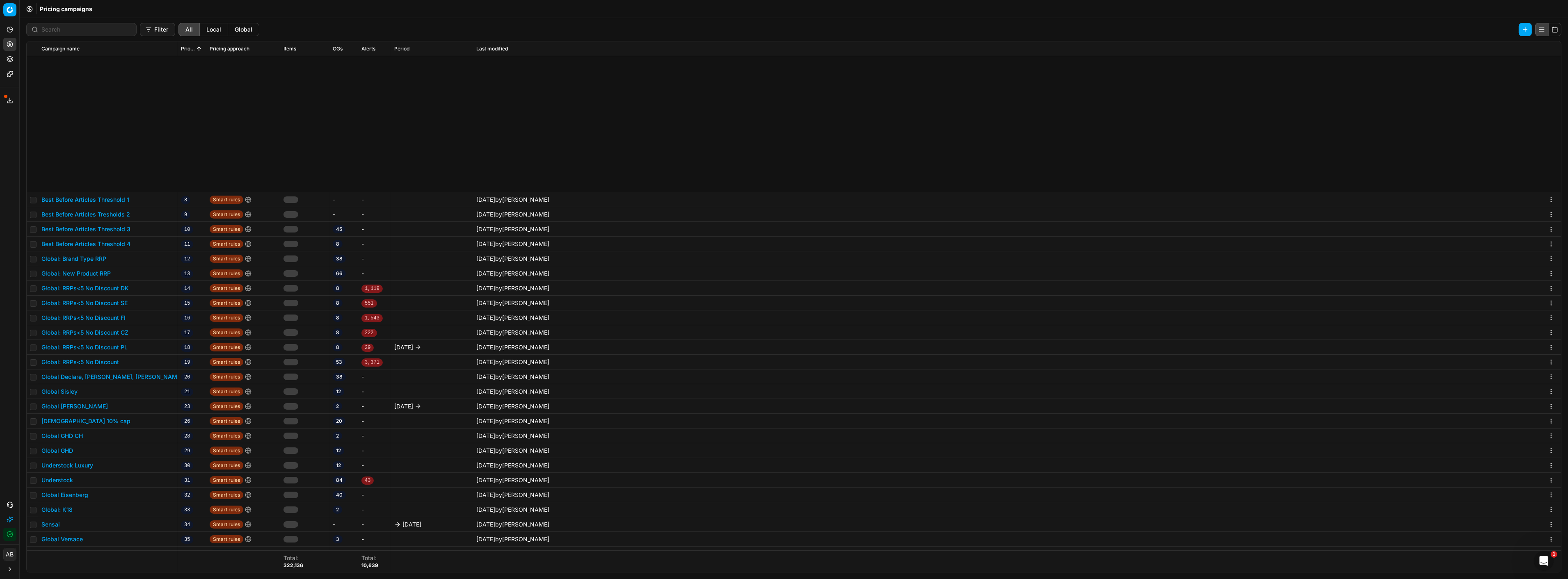
scroll to position [186, 0]
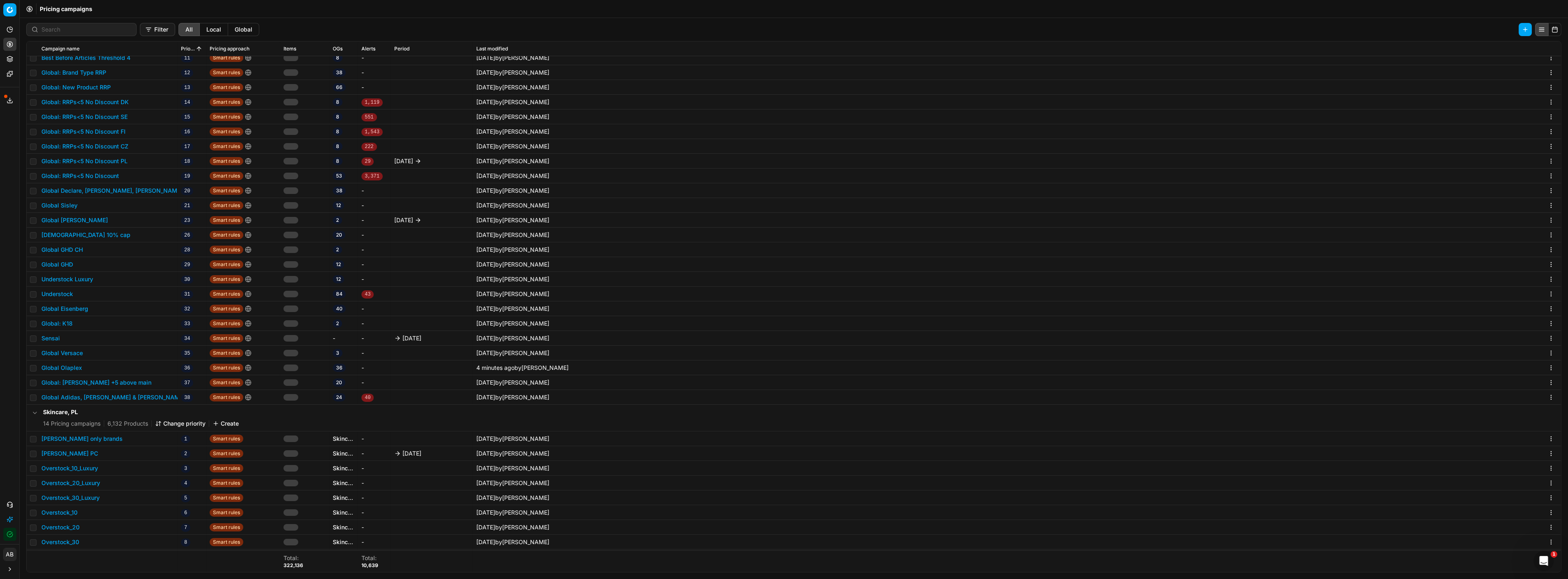
click at [65, 373] on td "Global Olaplex" at bounding box center [108, 367] width 139 height 15
click at [72, 368] on button "Global Olaplex" at bounding box center [62, 367] width 41 height 8
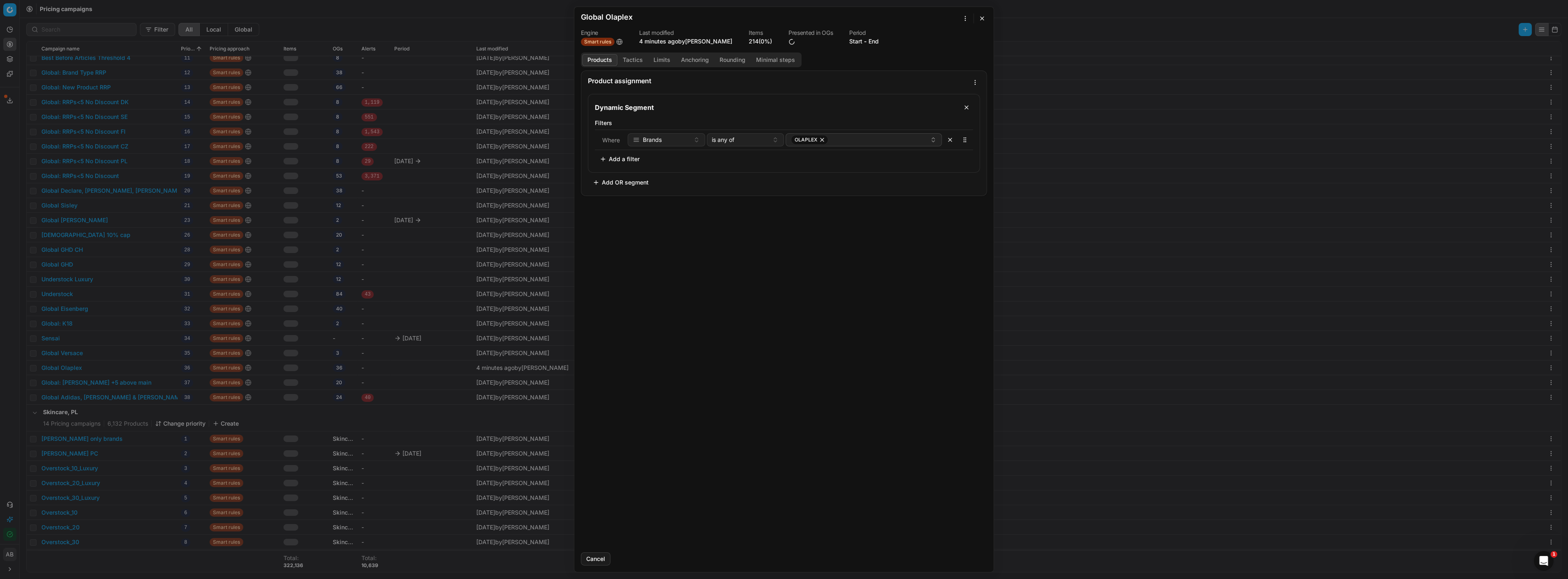
click at [636, 64] on button "Tactics" at bounding box center [633, 59] width 31 height 12
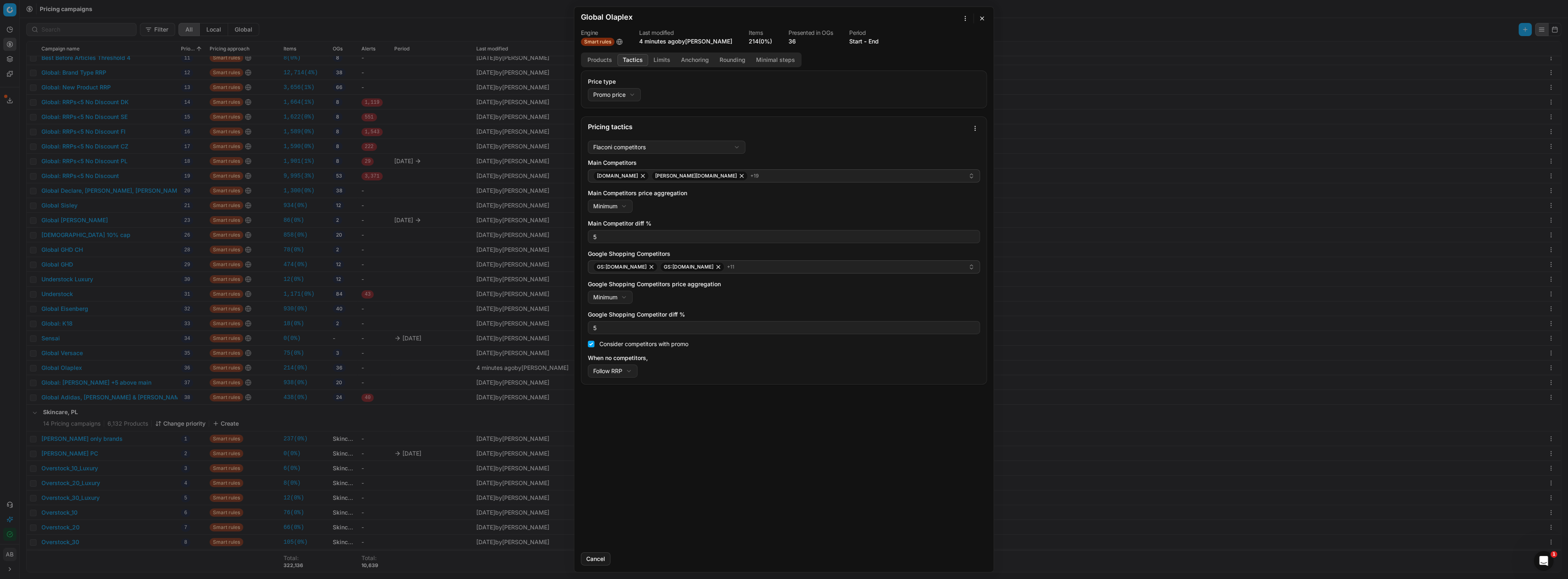
click at [981, 18] on button "button" at bounding box center [982, 18] width 10 height 10
